Goal: Task Accomplishment & Management: Manage account settings

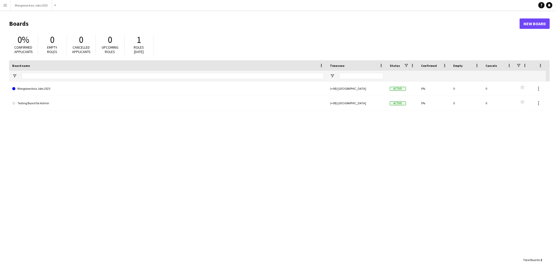
click at [7, 4] on app-icon "Menu" at bounding box center [5, 5] width 4 height 4
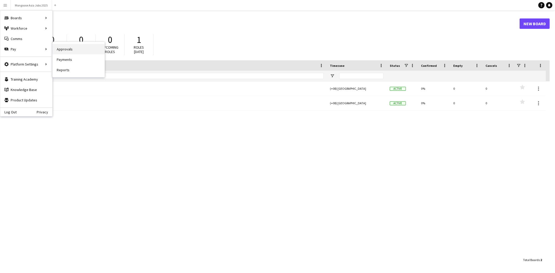
click at [60, 51] on link "Approvals" at bounding box center [79, 49] width 52 height 10
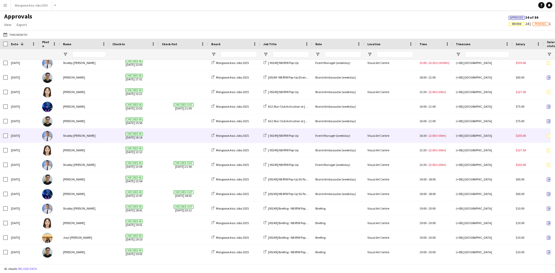
scroll to position [412, 0]
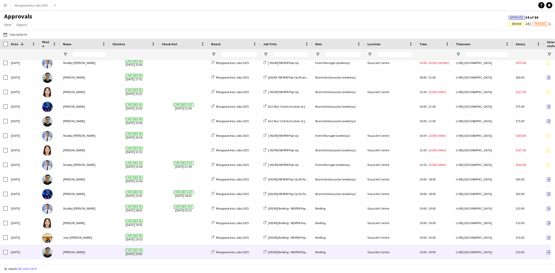
click at [181, 252] on span at bounding box center [183, 252] width 43 height 14
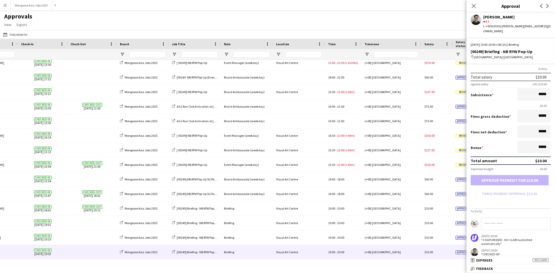
scroll to position [0, 0]
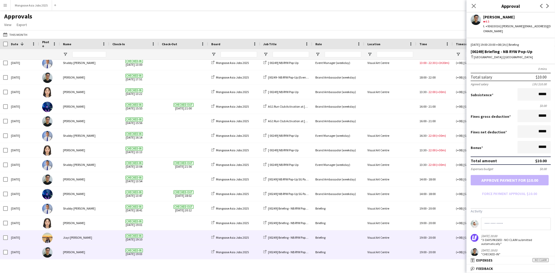
click at [150, 243] on span "Checked-in 2025-08-05 19:10" at bounding box center [133, 238] width 43 height 14
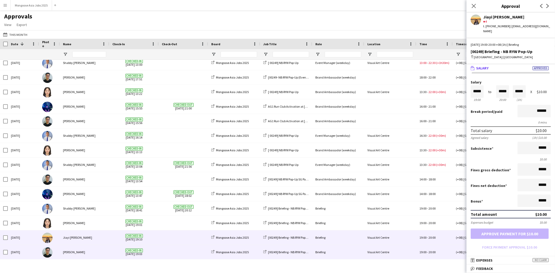
click at [156, 251] on div "Checked-in 2025-08-05 19:03" at bounding box center [133, 252] width 49 height 14
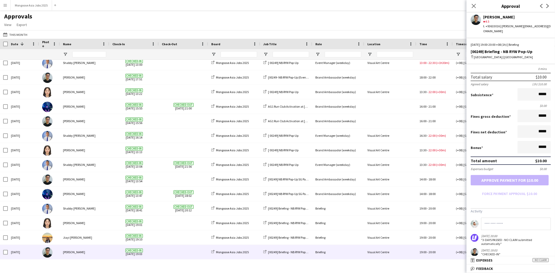
click at [500, 176] on form "Salary ***** 19:00 to ***** 20:00 ***** (1h) X $10.00 Break period /paid ******…" at bounding box center [511, 112] width 88 height 171
click at [491, 173] on form "Salary ***** 19:00 to ***** 20:00 ***** (1h) X $10.00 Break period /paid ******…" at bounding box center [511, 112] width 88 height 171
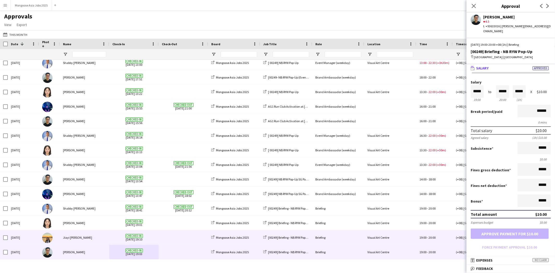
click at [305, 235] on div "[00249] Briefing - NB RYW Pop-Up" at bounding box center [286, 238] width 52 height 14
click at [304, 238] on span "[00249] Briefing - NB RYW Pop-Up" at bounding box center [289, 238] width 42 height 4
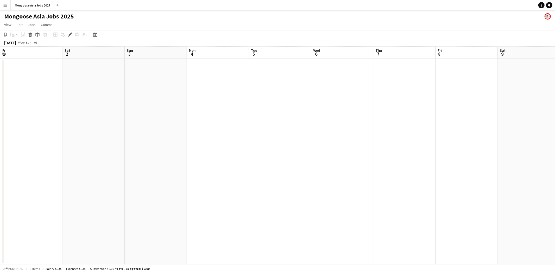
scroll to position [0, 179]
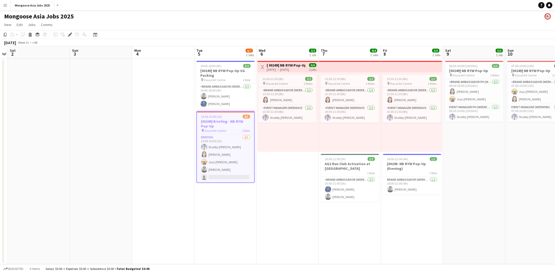
click at [8, 6] on button "Menu" at bounding box center [5, 5] width 10 height 10
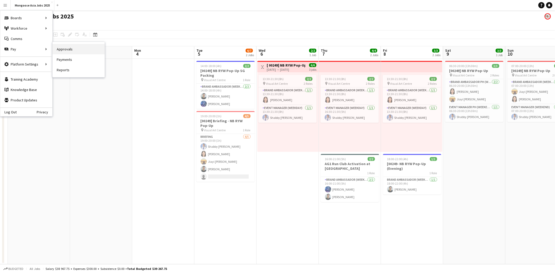
click at [65, 47] on link "Approvals" at bounding box center [79, 49] width 52 height 10
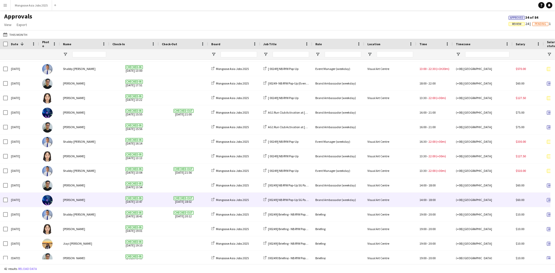
scroll to position [412, 0]
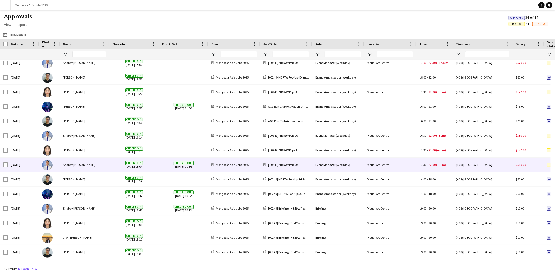
click at [314, 165] on div "Event Manager (weekday)" at bounding box center [338, 165] width 52 height 14
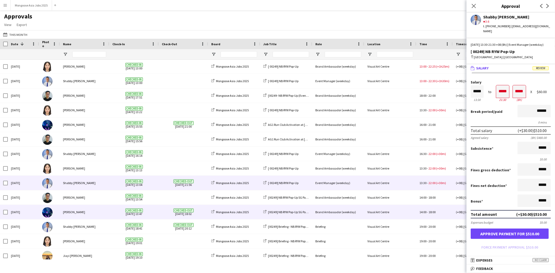
scroll to position [0, 0]
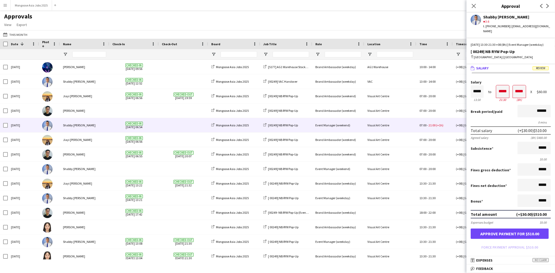
click at [323, 129] on div "Event Manager (weekend)" at bounding box center [338, 125] width 52 height 14
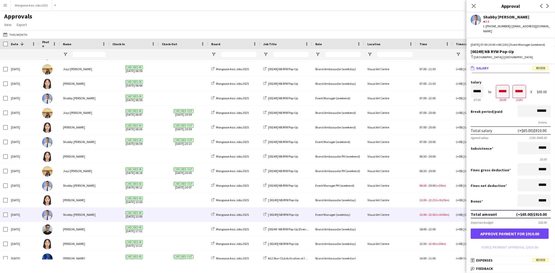
click at [392, 211] on div "Visual Art Centre" at bounding box center [390, 215] width 52 height 14
